Goal: Information Seeking & Learning: Learn about a topic

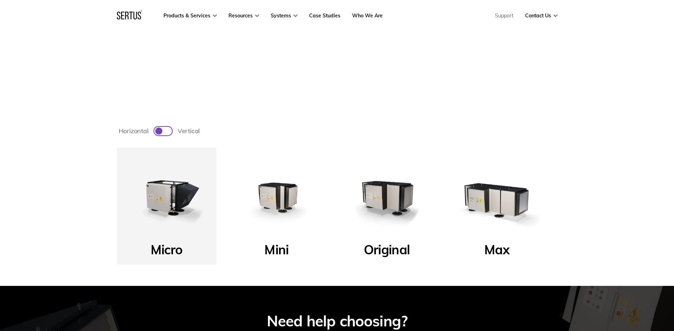
scroll to position [249, 0]
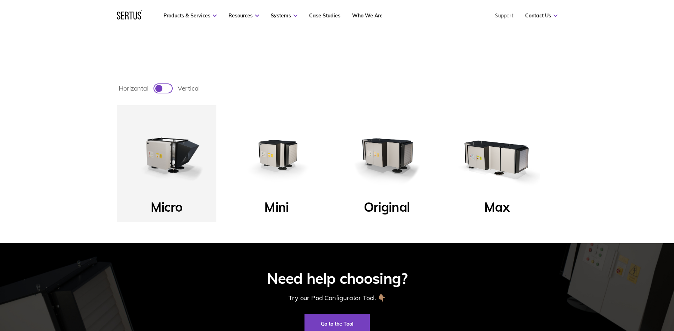
click at [499, 154] on img at bounding box center [497, 154] width 85 height 85
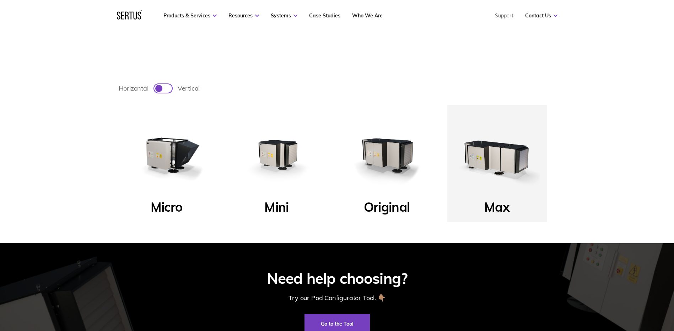
click at [490, 160] on img at bounding box center [497, 154] width 85 height 85
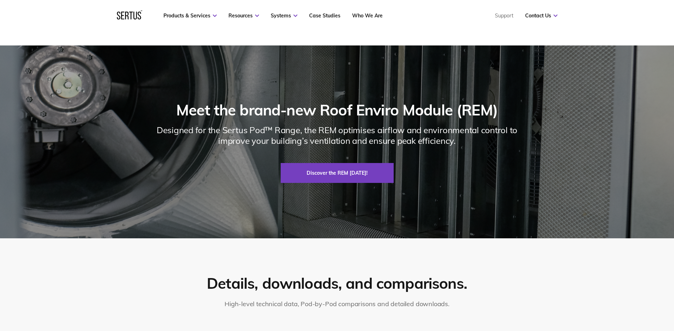
scroll to position [837, 0]
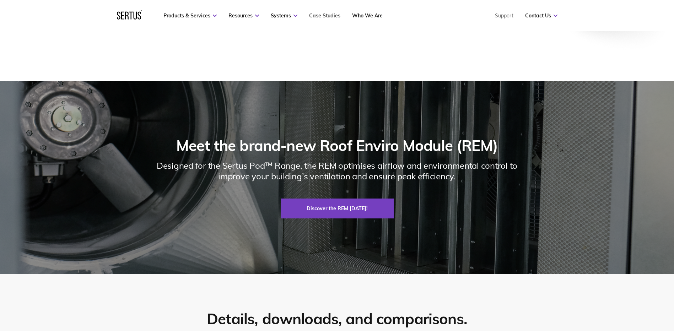
click at [322, 14] on link "Case Studies" at bounding box center [324, 15] width 31 height 6
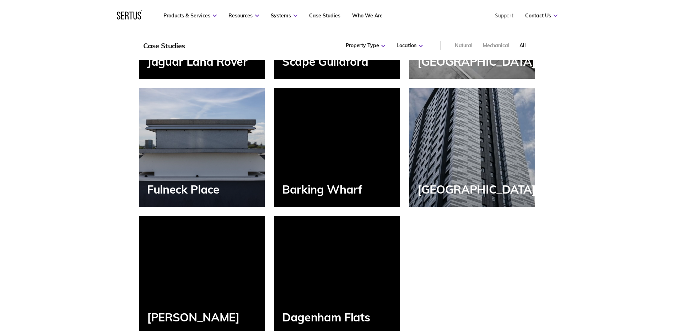
scroll to position [853, 0]
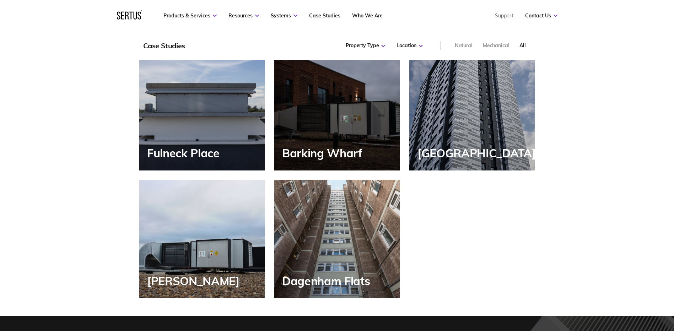
click at [463, 43] on div "Natural" at bounding box center [464, 45] width 18 height 7
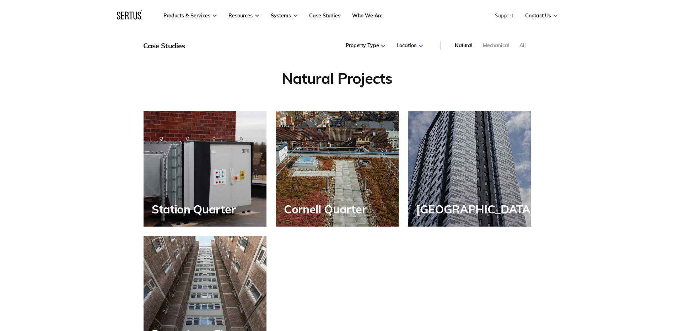
scroll to position [252, 407]
click at [503, 45] on div "Mechanical" at bounding box center [496, 45] width 27 height 7
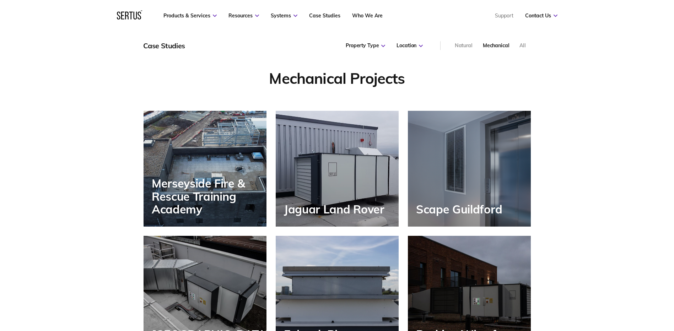
scroll to position [377, 407]
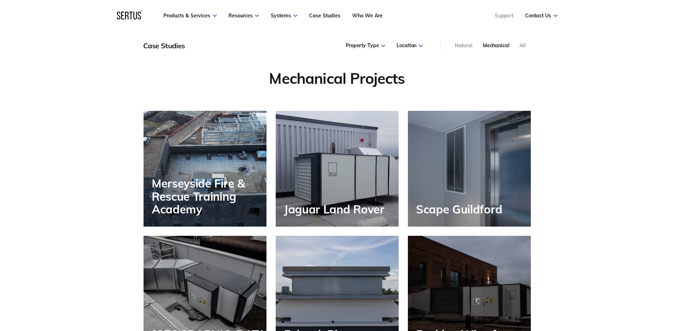
click at [206, 189] on div "Merseyside Fire & Rescue Training Academy" at bounding box center [209, 196] width 115 height 39
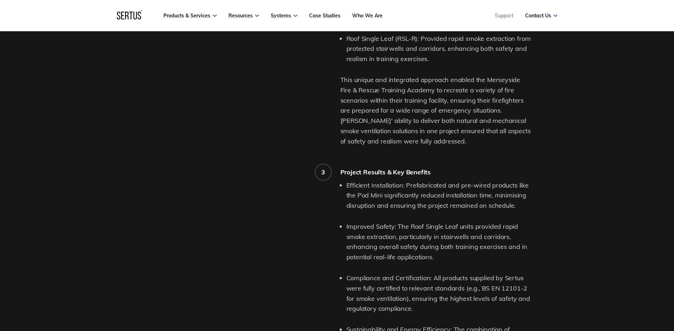
scroll to position [995, 0]
